Goal: Transaction & Acquisition: Purchase product/service

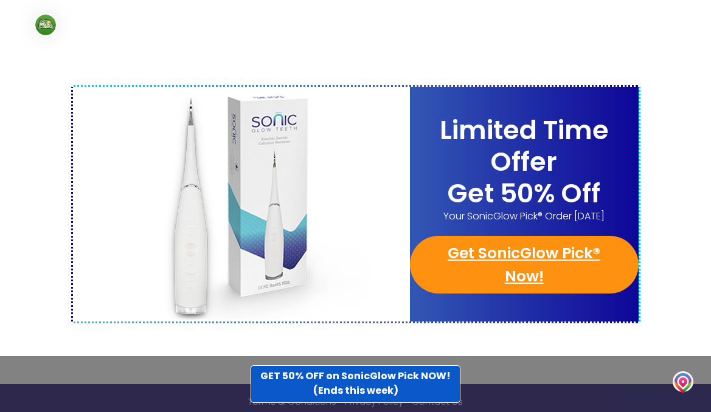
scroll to position [4785, 0]
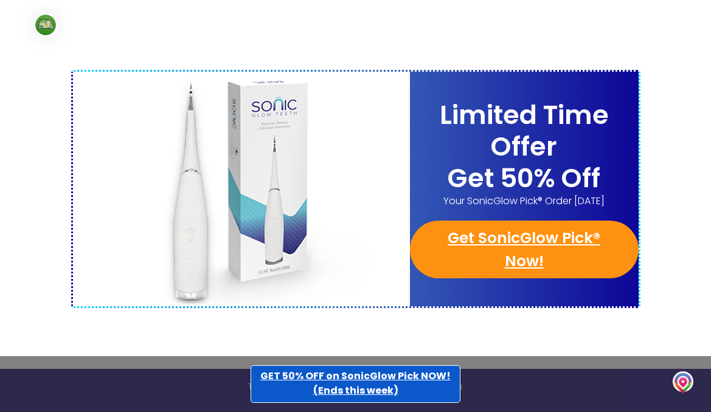
click at [346, 371] on strong "GET 50% OFF on SonicGlow Pick NOW! (Ends this week)" at bounding box center [355, 383] width 190 height 29
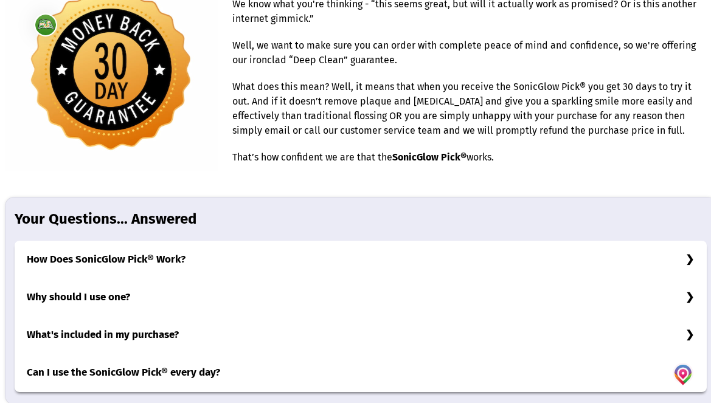
scroll to position [3769, 0]
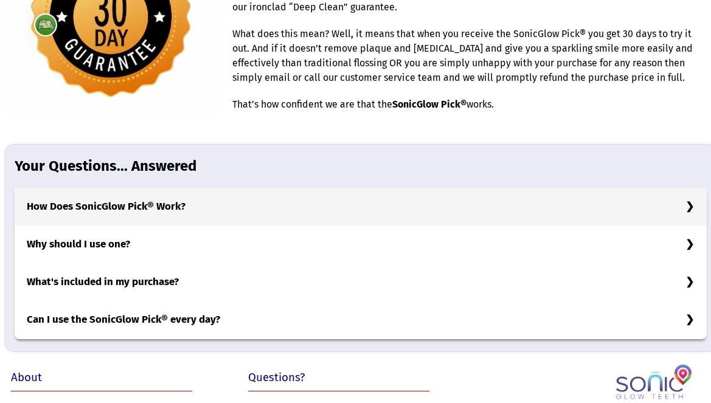
click at [182, 213] on h3 "How Does SonicGlow Pick® Work?" at bounding box center [361, 207] width 692 height 38
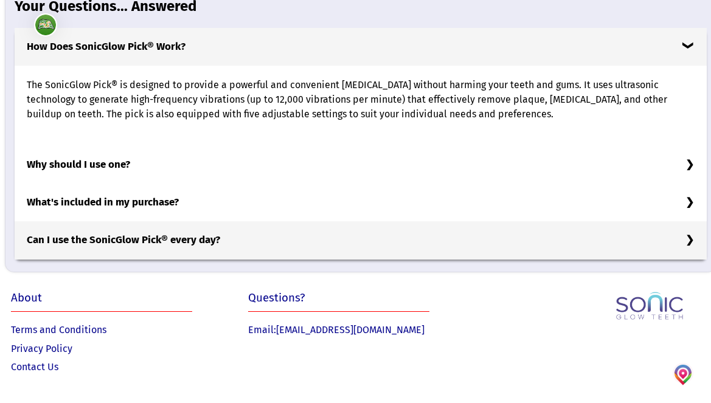
scroll to position [3935, 0]
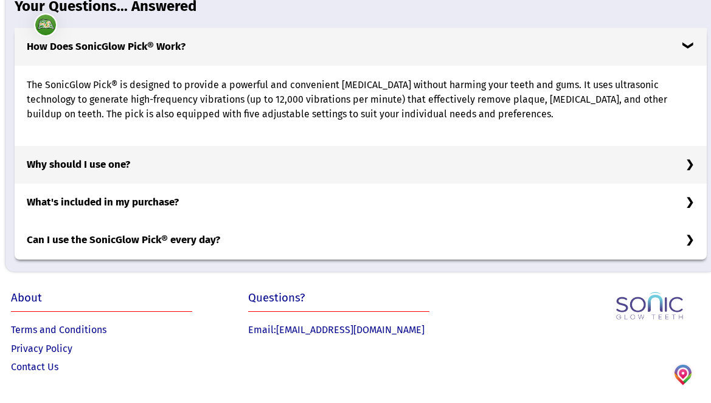
click at [100, 165] on h3 "Why should I use one?" at bounding box center [361, 165] width 692 height 38
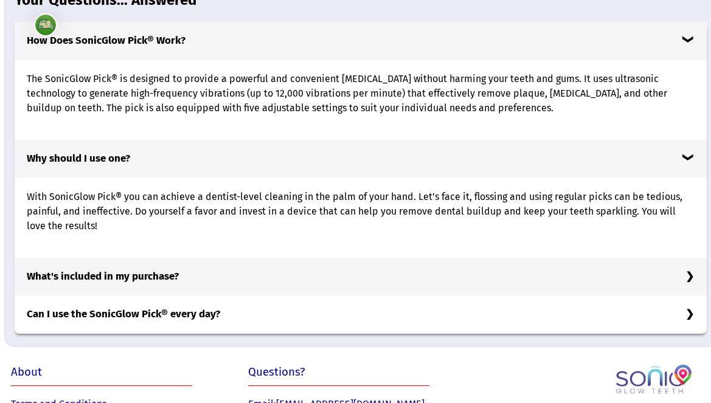
click at [77, 285] on h3 "What's included in my purchase?" at bounding box center [361, 277] width 692 height 38
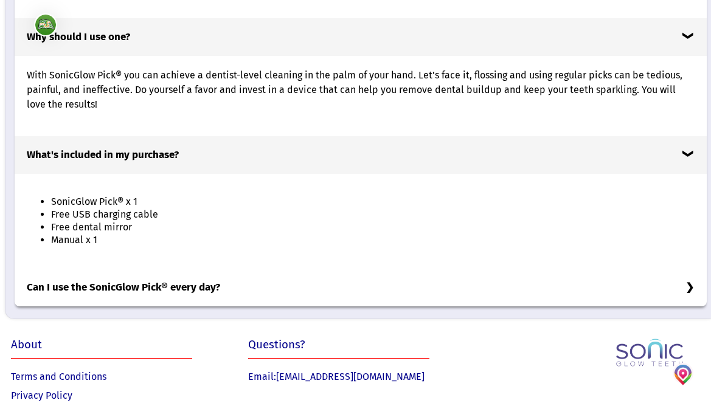
scroll to position [4109, 0]
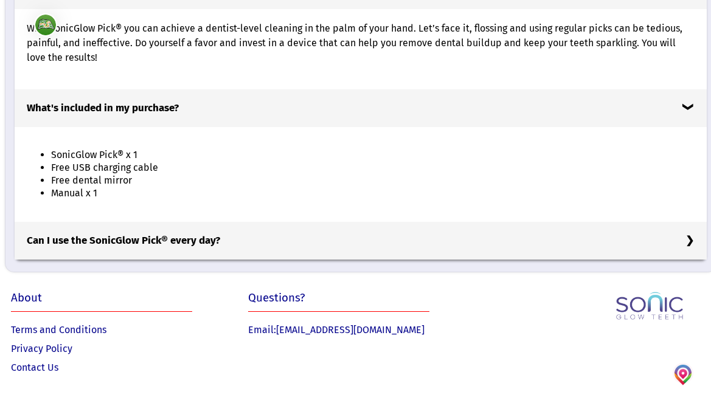
click at [139, 242] on h3 "Can I use the SonicGlow Pick® every day?" at bounding box center [361, 241] width 692 height 38
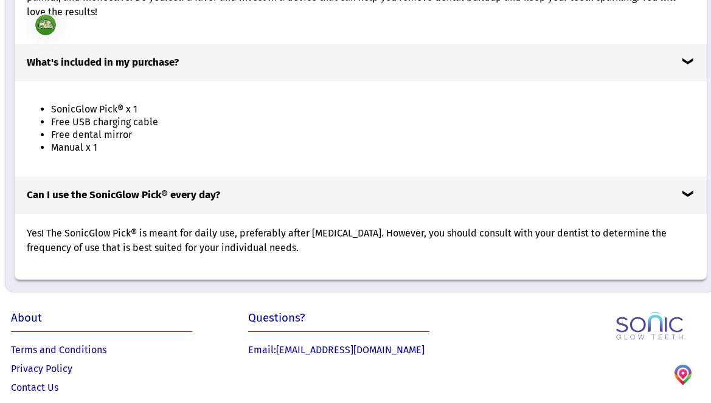
scroll to position [4175, 0]
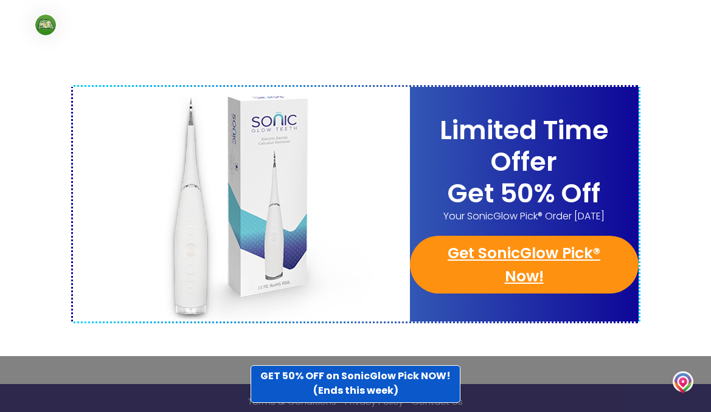
scroll to position [4785, 0]
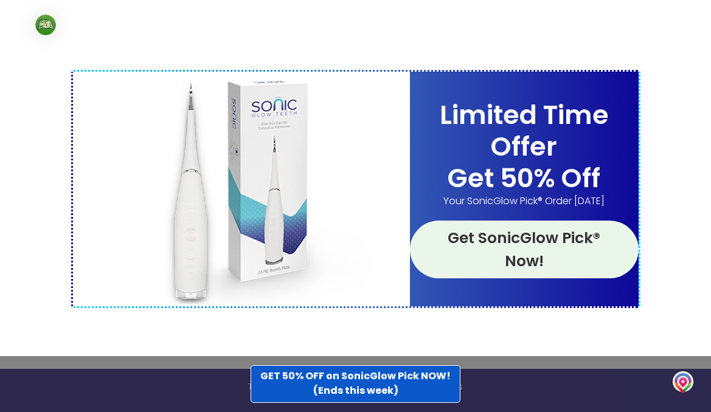
click at [504, 221] on link "Get SonicGlow Pick® Now!" at bounding box center [524, 250] width 229 height 58
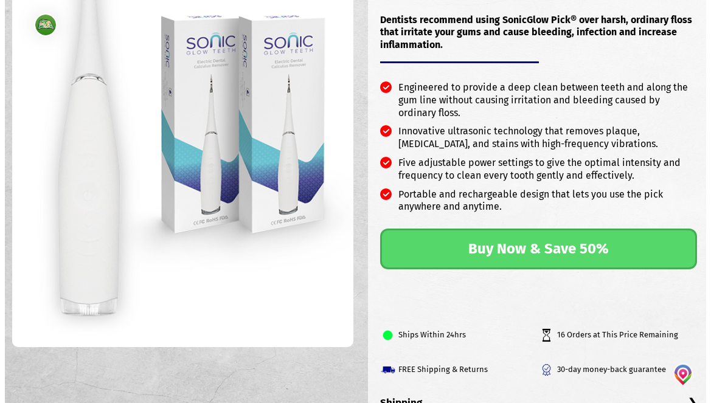
scroll to position [182, 0]
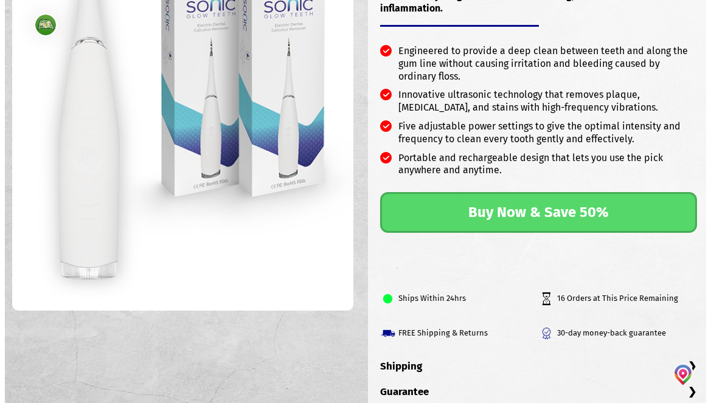
click at [516, 209] on link "Buy Now & Save 50%" at bounding box center [538, 212] width 317 height 41
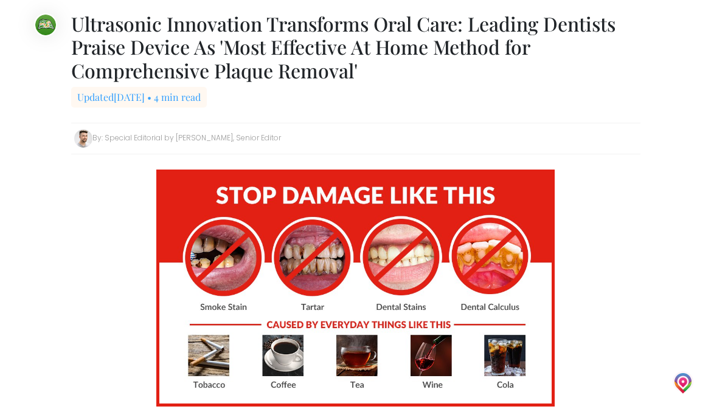
drag, startPoint x: 657, startPoint y: 298, endPoint x: 650, endPoint y: 250, distance: 48.6
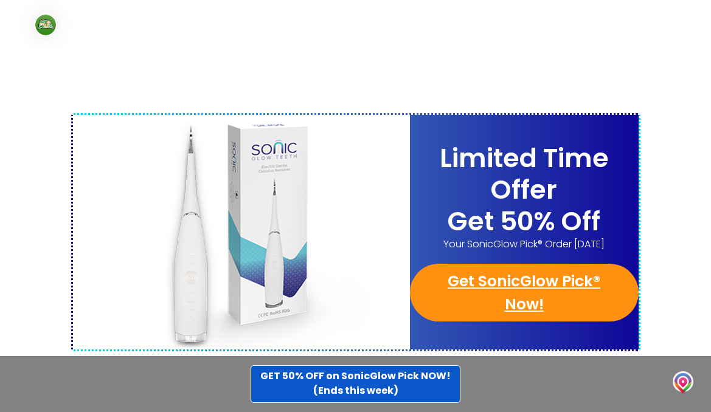
scroll to position [4785, 0]
